Goal: Entertainment & Leisure: Consume media (video, audio)

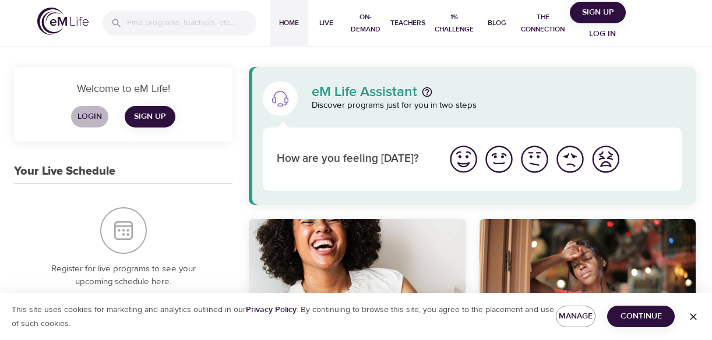
click at [94, 121] on span "Login" at bounding box center [90, 117] width 28 height 15
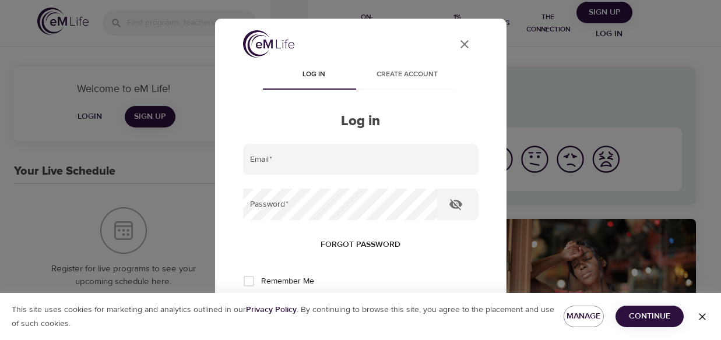
type input "[EMAIL_ADDRESS][DOMAIN_NAME]"
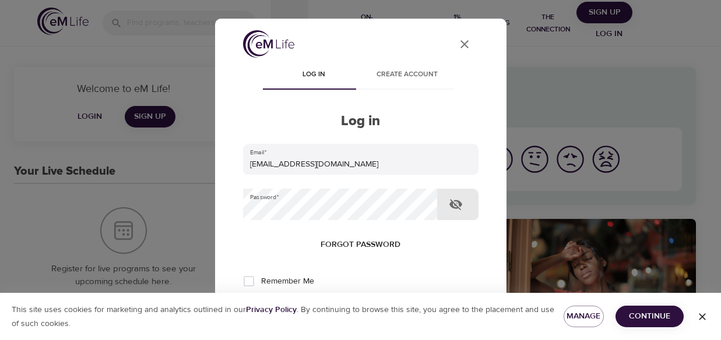
click at [455, 203] on icon "button" at bounding box center [456, 205] width 14 height 14
click at [250, 279] on input "Remember Me" at bounding box center [249, 281] width 24 height 24
checkbox input "true"
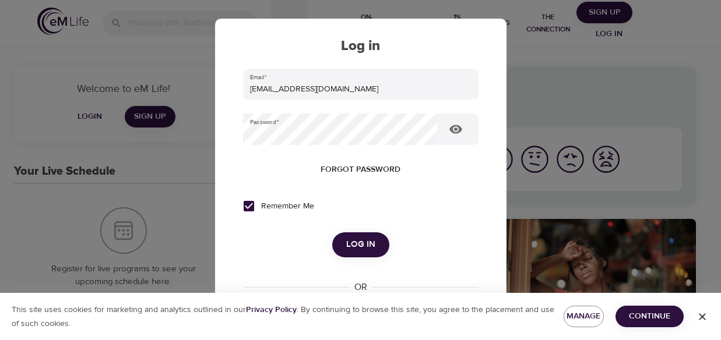
scroll to position [117, 0]
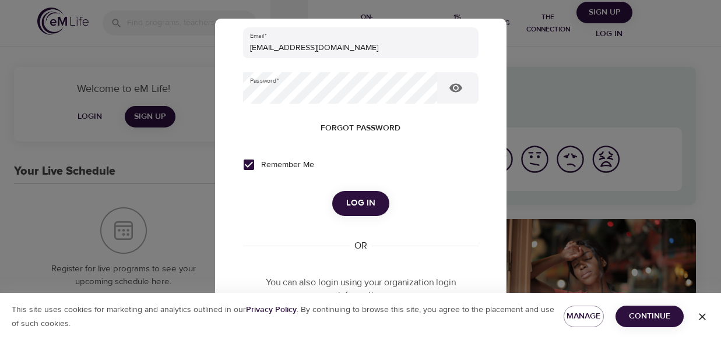
click at [364, 206] on span "Log in" at bounding box center [360, 203] width 29 height 15
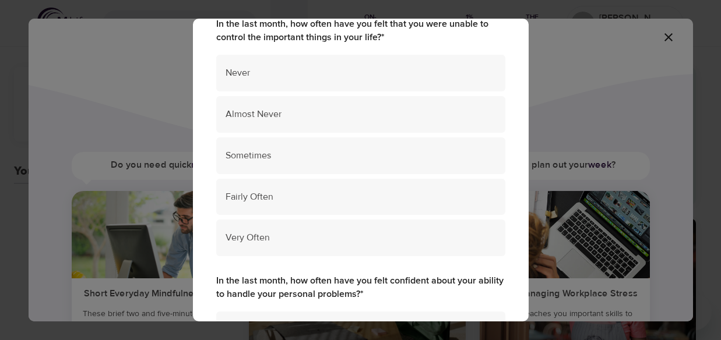
scroll to position [127, 0]
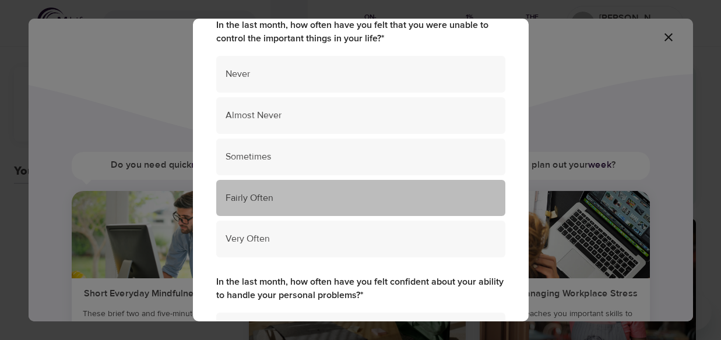
click at [455, 196] on span "Fairly Often" at bounding box center [361, 198] width 270 height 13
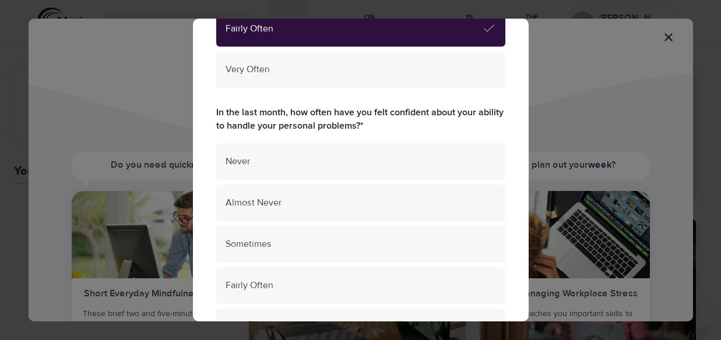
scroll to position [298, 0]
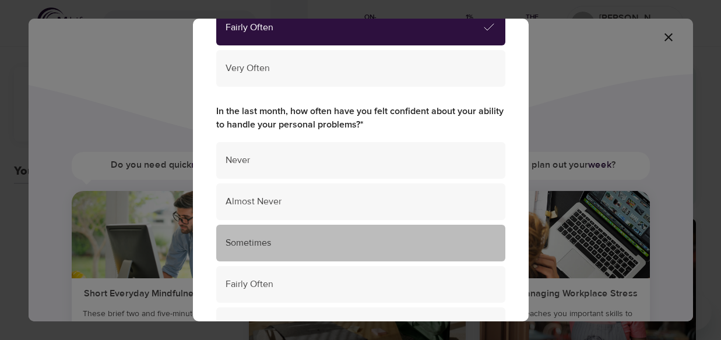
click at [453, 241] on span "Sometimes" at bounding box center [361, 243] width 270 height 13
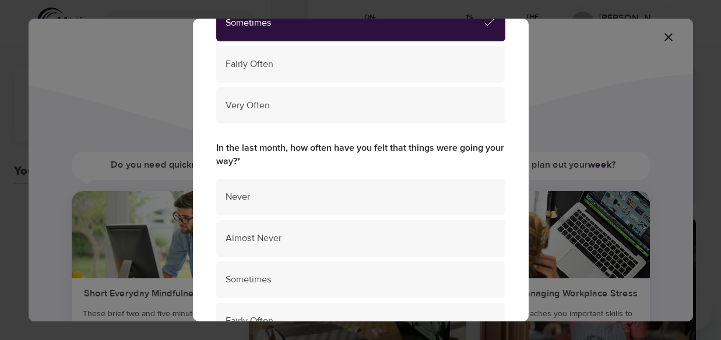
scroll to position [535, 0]
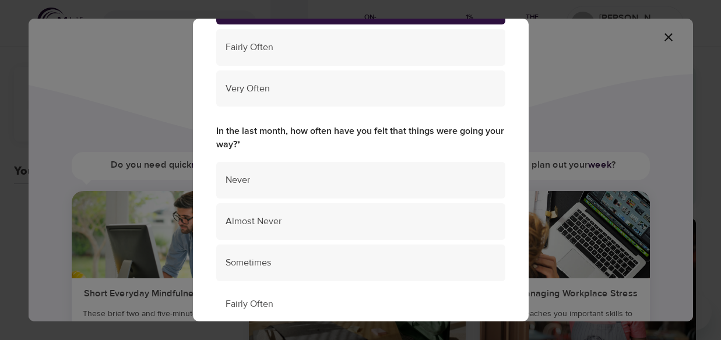
click at [463, 301] on span "Fairly Often" at bounding box center [361, 304] width 270 height 13
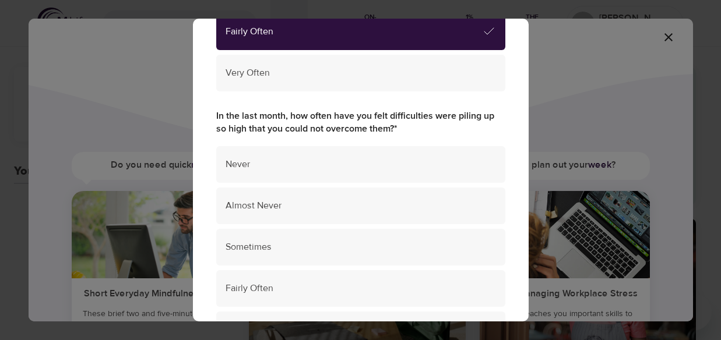
scroll to position [805, 0]
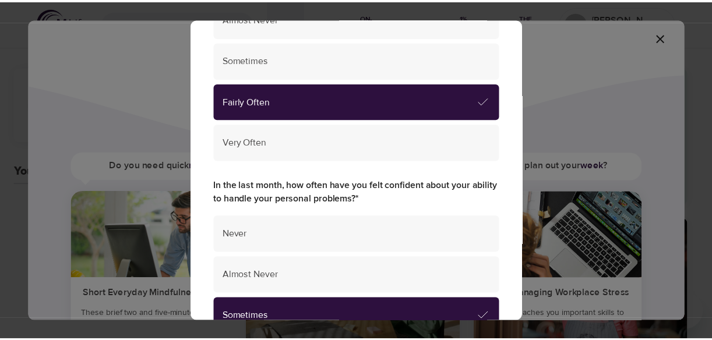
scroll to position [0, 0]
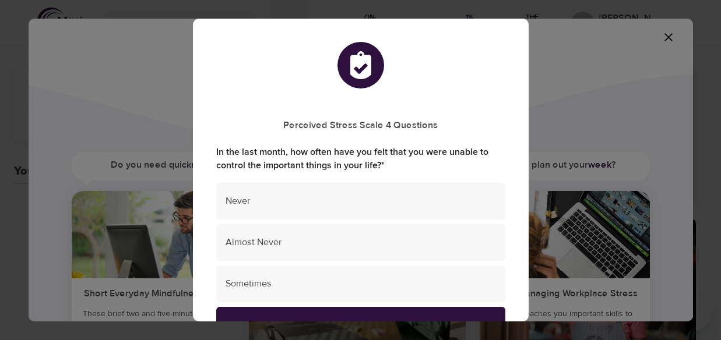
click at [592, 83] on div "Perceived Stress Scale 4 Questions In the last month, how often have you felt t…" at bounding box center [360, 170] width 721 height 340
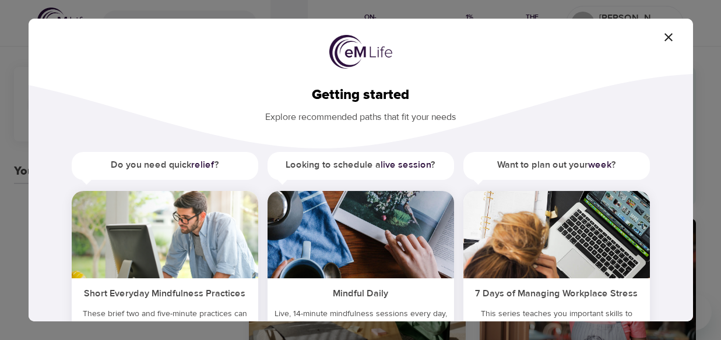
click at [502, 98] on h2 "Getting started" at bounding box center [360, 95] width 627 height 17
click at [660, 172] on div "Do you need quick relief ? Short Everyday Mindfulness Practices These brief two…" at bounding box center [360, 305] width 627 height 306
click at [668, 213] on div "Do you need quick relief ? Short Everyday Mindfulness Practices These brief two…" at bounding box center [360, 305] width 627 height 306
click at [460, 311] on div "Do you need quick relief ? Short Everyday Mindfulness Practices These brief two…" at bounding box center [360, 305] width 627 height 306
click at [667, 36] on icon "button" at bounding box center [668, 37] width 8 height 8
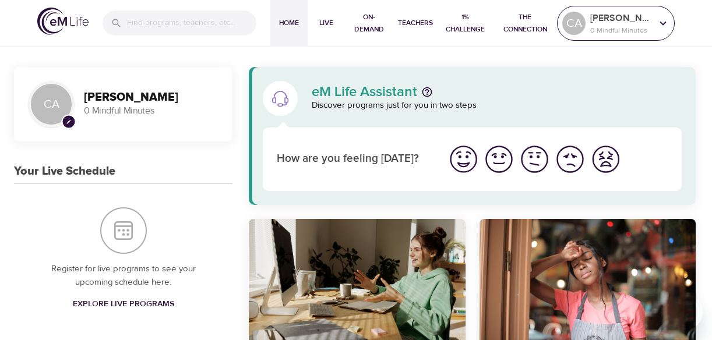
click at [618, 13] on p "[PERSON_NAME]" at bounding box center [621, 18] width 62 height 14
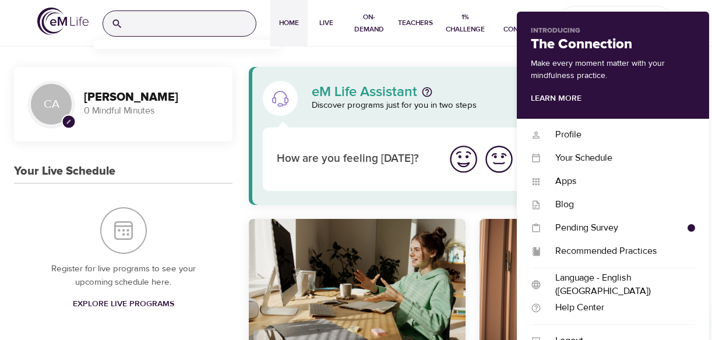
click at [131, 20] on input "search" at bounding box center [192, 23] width 128 height 25
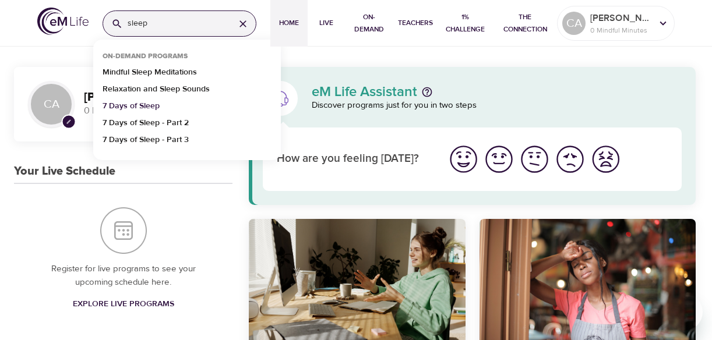
type input "sleep"
click at [146, 106] on p "7 Days of Sleep" at bounding box center [131, 108] width 57 height 17
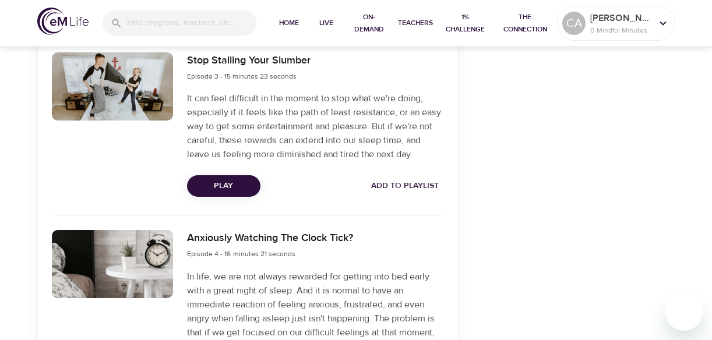
scroll to position [862, 0]
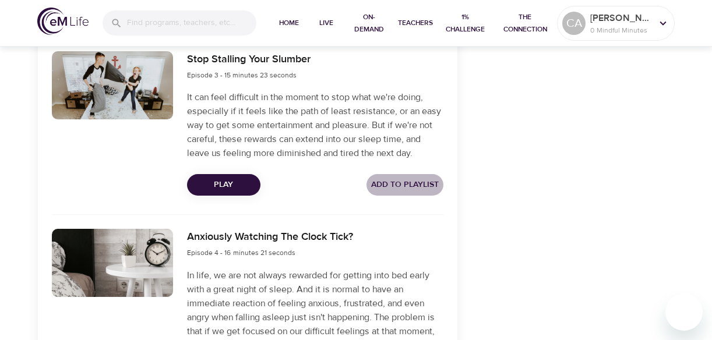
click at [418, 179] on span "Add to Playlist" at bounding box center [405, 185] width 68 height 15
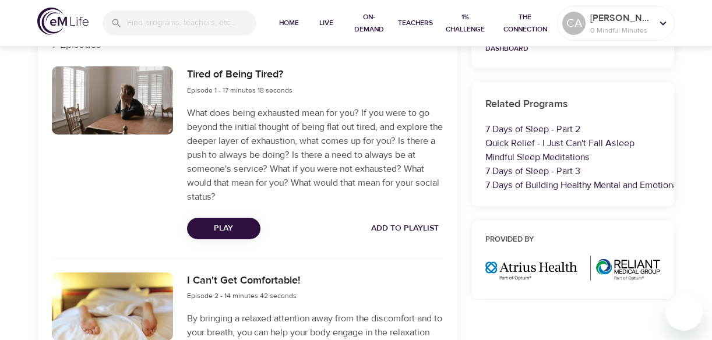
scroll to position [420, 0]
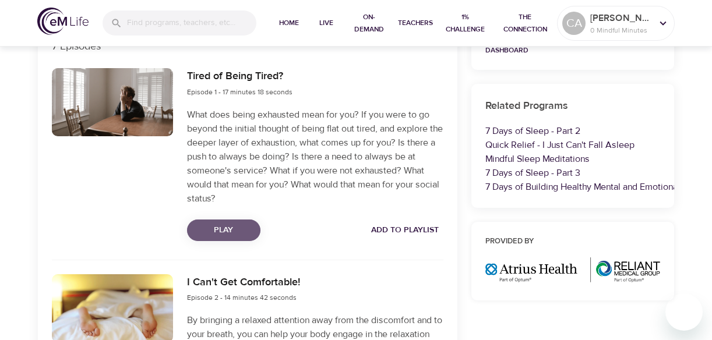
click at [248, 226] on span "Play" at bounding box center [223, 230] width 55 height 15
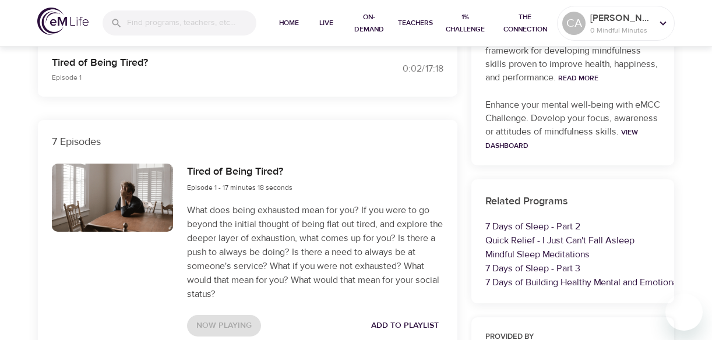
scroll to position [346, 0]
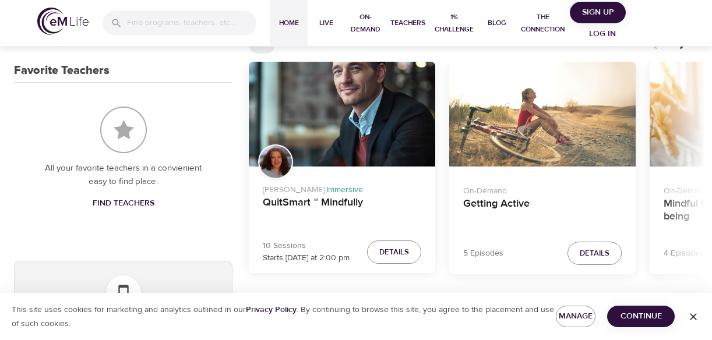
scroll to position [498, 0]
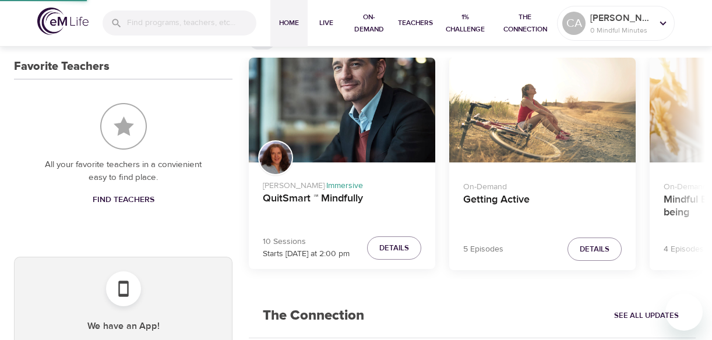
scroll to position [499, 0]
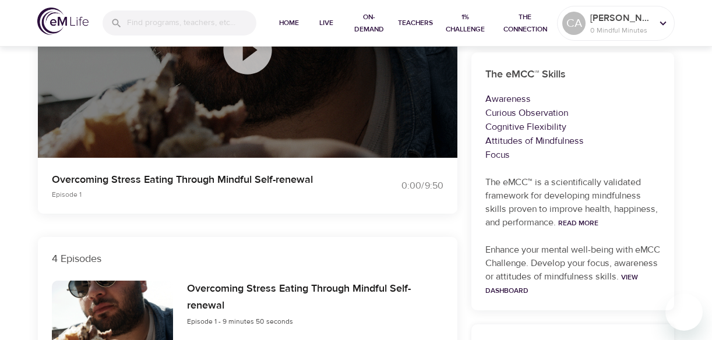
scroll to position [206, 0]
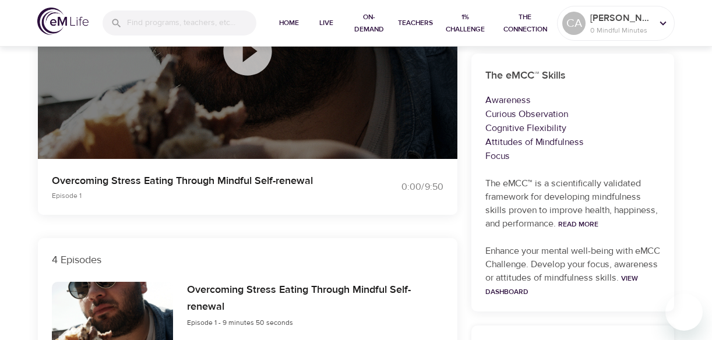
click at [450, 136] on div at bounding box center [248, 51] width 420 height 216
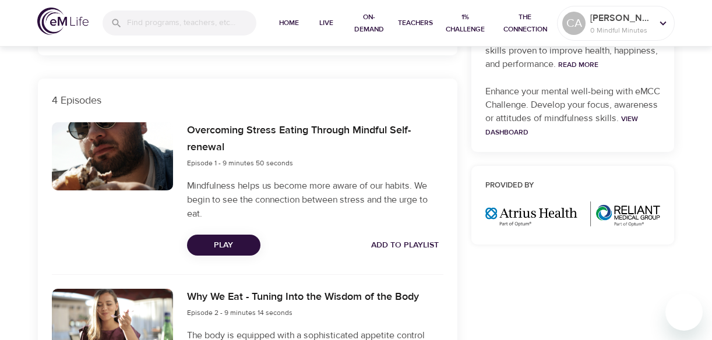
scroll to position [369, 0]
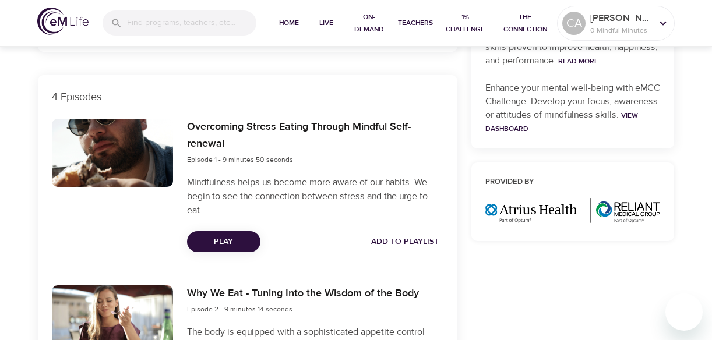
click at [393, 242] on span "Add to Playlist" at bounding box center [405, 242] width 68 height 15
click at [466, 272] on div "Categories Mindful Eating Weight Fitness The eMCC™ Skills Awareness Curious Obs…" at bounding box center [572, 283] width 217 height 1020
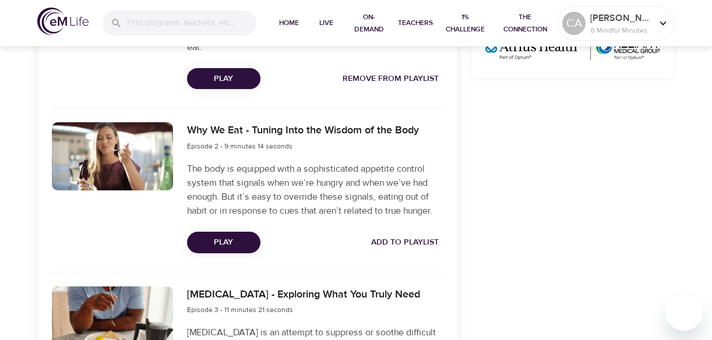
scroll to position [555, 0]
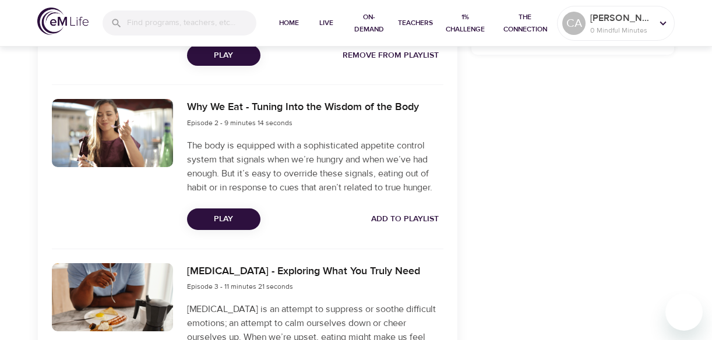
click at [419, 218] on span "Add to Playlist" at bounding box center [405, 219] width 68 height 15
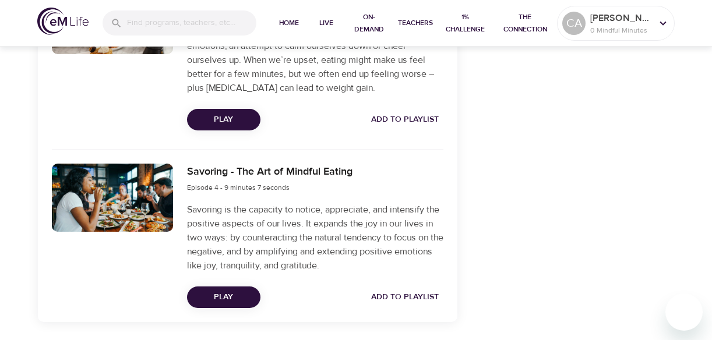
scroll to position [835, 0]
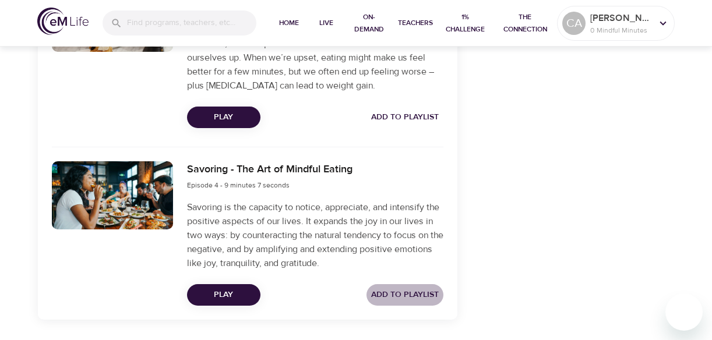
click at [399, 291] on span "Add to Playlist" at bounding box center [405, 295] width 68 height 15
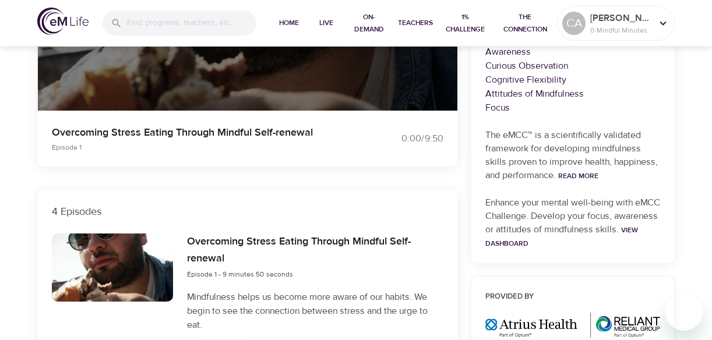
scroll to position [256, 0]
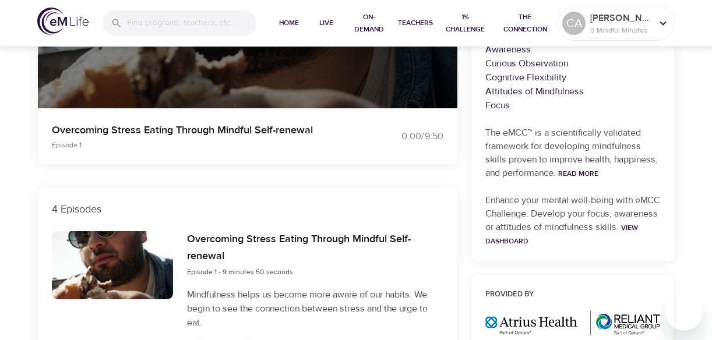
click at [385, 129] on div "0:00 / 9:50" at bounding box center [399, 136] width 101 height 27
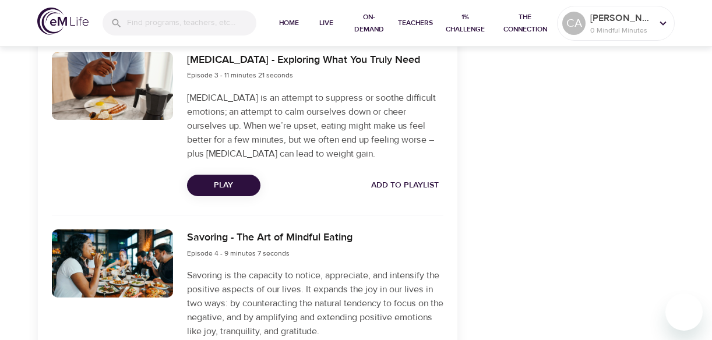
scroll to position [770, 0]
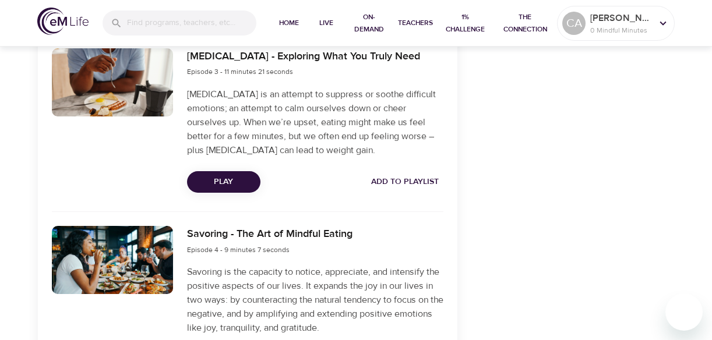
drag, startPoint x: 711, startPoint y: 249, endPoint x: 705, endPoint y: 280, distance: 31.0
click at [708, 283] on div at bounding box center [706, 170] width 12 height 340
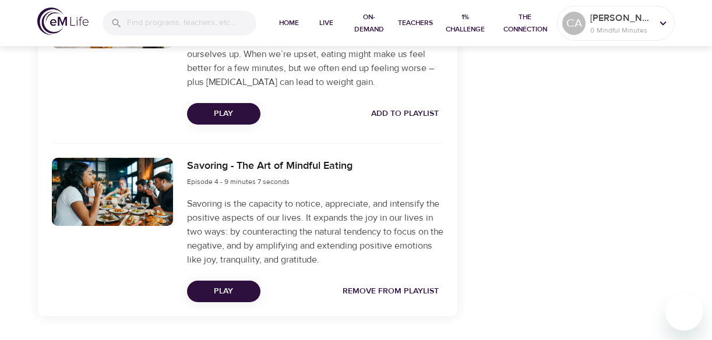
scroll to position [840, 0]
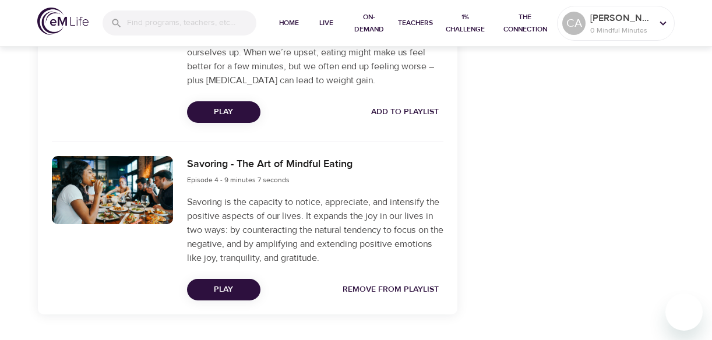
click at [427, 185] on div "Savoring - The Art of Mindful Eating Episode 4 - 9 minutes 7 seconds" at bounding box center [315, 171] width 256 height 30
